Goal: Navigation & Orientation: Find specific page/section

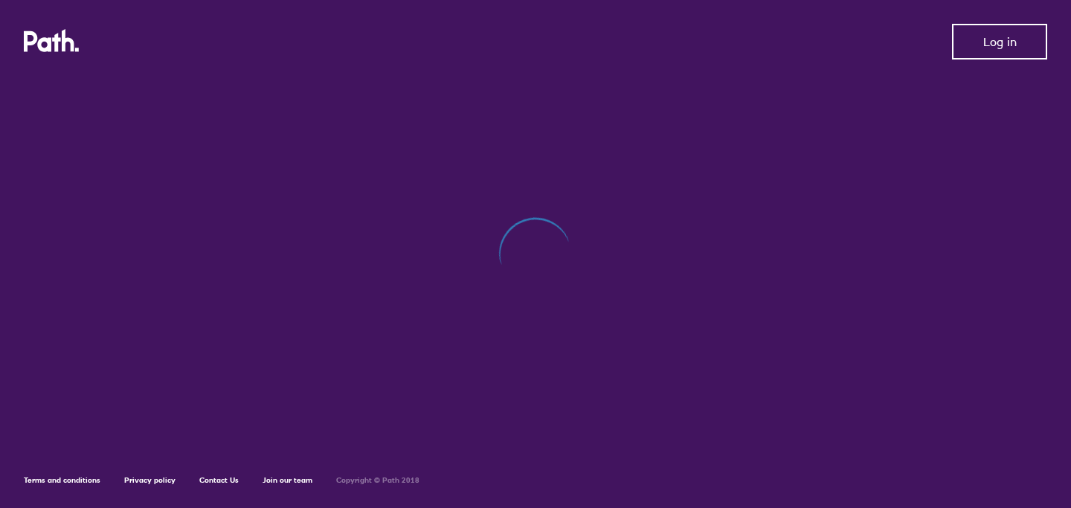
click at [983, 43] on span "Log in" at bounding box center [999, 41] width 33 height 13
click at [65, 41] on icon at bounding box center [68, 40] width 13 height 23
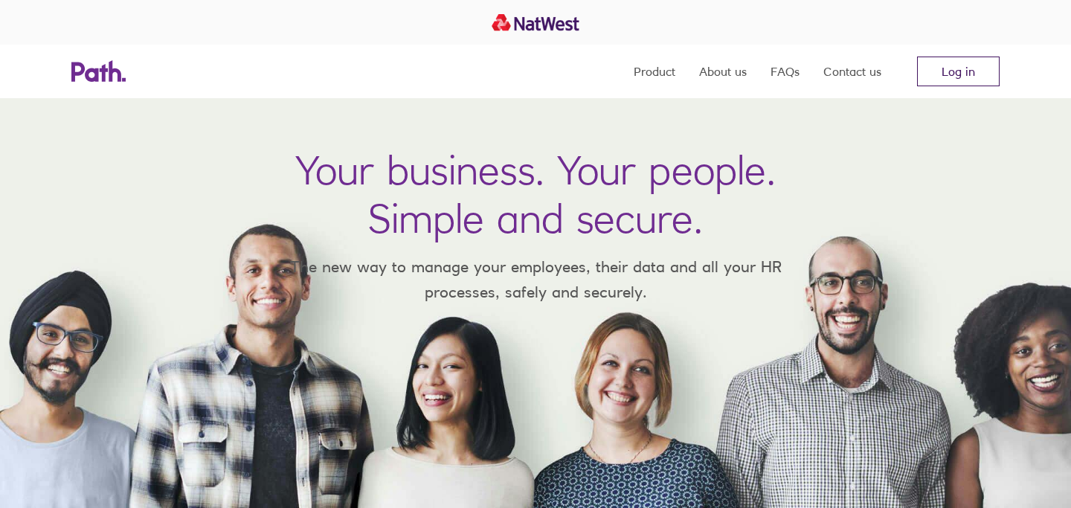
click at [949, 80] on link "Log in" at bounding box center [958, 72] width 83 height 30
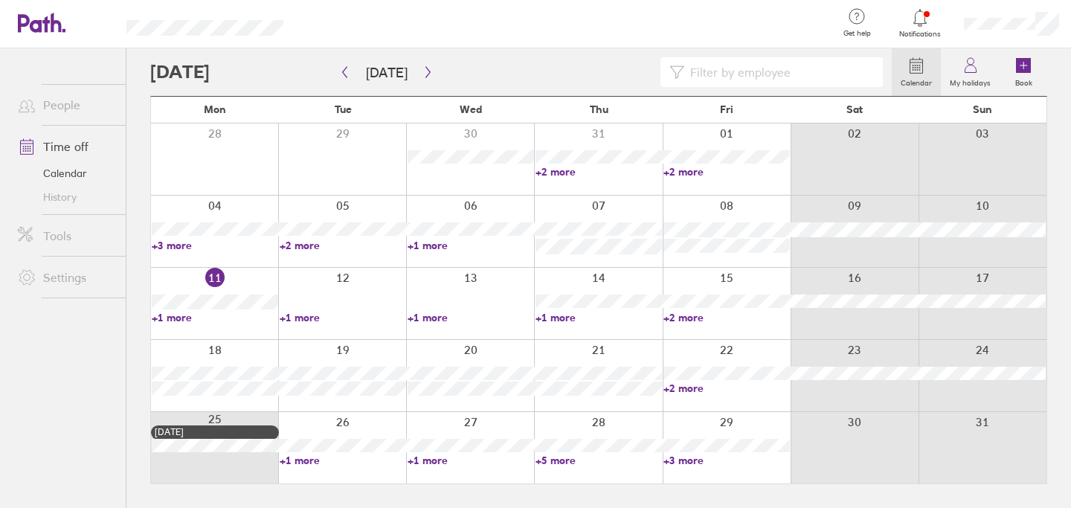
click at [698, 385] on link "+2 more" at bounding box center [726, 388] width 126 height 13
